Goal: Information Seeking & Learning: Learn about a topic

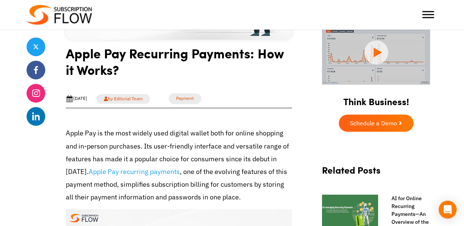
scroll to position [184, 0]
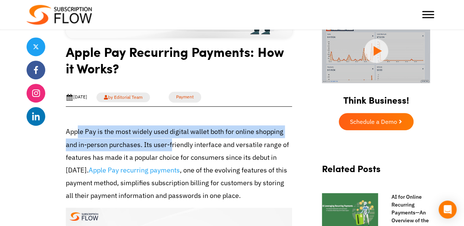
drag, startPoint x: 77, startPoint y: 147, endPoint x: 172, endPoint y: 164, distance: 96.1
click at [171, 163] on p "Apple Pay is the most widely used digital wallet both for online shopping and i…" at bounding box center [179, 163] width 226 height 77
click at [172, 164] on p "Apple Pay is the most widely used digital wallet both for online shopping and i…" at bounding box center [179, 163] width 226 height 77
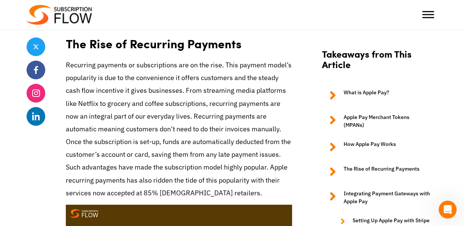
scroll to position [1345, 0]
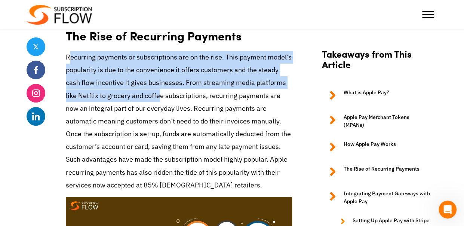
drag, startPoint x: 70, startPoint y: 79, endPoint x: 162, endPoint y: 110, distance: 97.0
click at [162, 110] on p "Recurring payments or subscriptions are on the rise. This payment model’s popul…" at bounding box center [179, 121] width 226 height 141
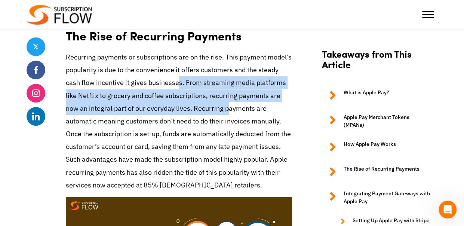
drag, startPoint x: 177, startPoint y: 98, endPoint x: 213, endPoint y: 119, distance: 41.6
click at [213, 119] on p "Recurring payments or subscriptions are on the rise. This payment model’s popul…" at bounding box center [179, 121] width 226 height 141
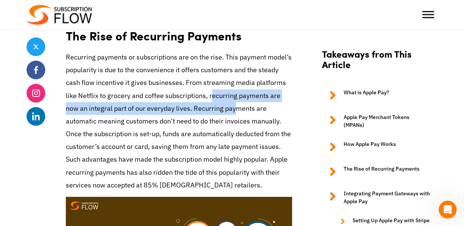
drag, startPoint x: 210, startPoint y: 111, endPoint x: 222, endPoint y: 129, distance: 21.7
click at [222, 129] on p "Recurring payments or subscriptions are on the rise. This payment model’s popul…" at bounding box center [179, 121] width 226 height 141
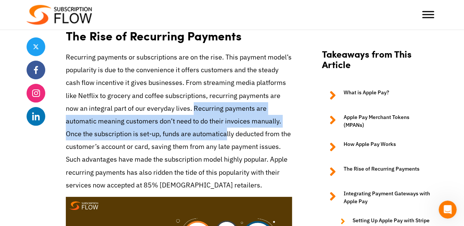
drag, startPoint x: 177, startPoint y: 120, endPoint x: 194, endPoint y: 144, distance: 29.1
click at [194, 144] on p "Recurring payments or subscriptions are on the rise. This payment model’s popul…" at bounding box center [179, 121] width 226 height 141
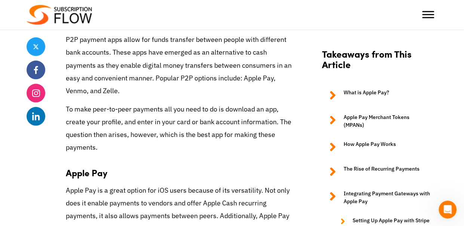
scroll to position [2420, 0]
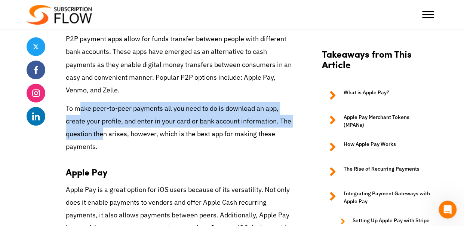
drag, startPoint x: 80, startPoint y: 118, endPoint x: 105, endPoint y: 149, distance: 40.2
click at [105, 149] on p "To make peer-to-peer payments all you need to do is download an app, create you…" at bounding box center [179, 127] width 226 height 51
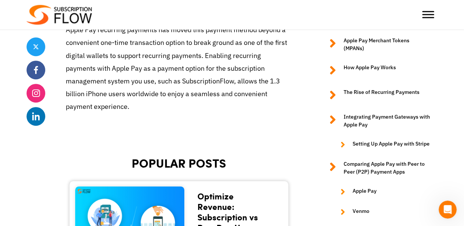
scroll to position [2918, 0]
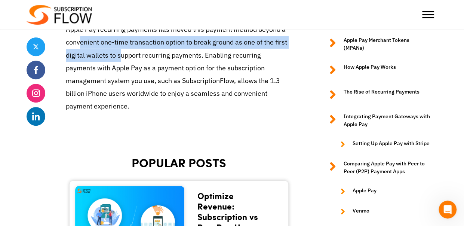
drag, startPoint x: 84, startPoint y: 55, endPoint x: 119, endPoint y: 66, distance: 36.8
click at [119, 66] on p "Apple Pay recurring payments has moved this payment method beyond a convenient …" at bounding box center [179, 67] width 226 height 89
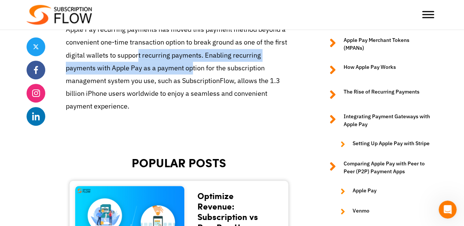
drag, startPoint x: 152, startPoint y: 78, endPoint x: 168, endPoint y: 83, distance: 17.0
click at [165, 83] on p "Apple Pay recurring payments has moved this payment method beyond a convenient …" at bounding box center [179, 67] width 226 height 89
click at [168, 84] on p "Apple Pay recurring payments has moved this payment method beyond a convenient …" at bounding box center [179, 67] width 226 height 89
